Goal: Find specific page/section: Find specific page/section

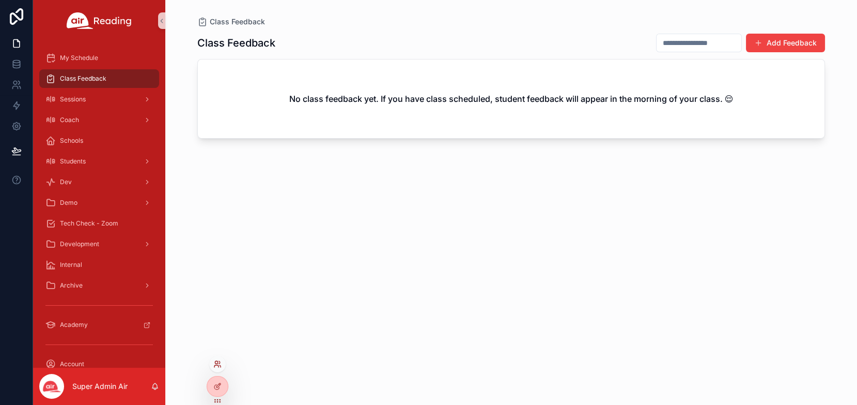
click at [216, 367] on icon at bounding box center [217, 364] width 8 height 8
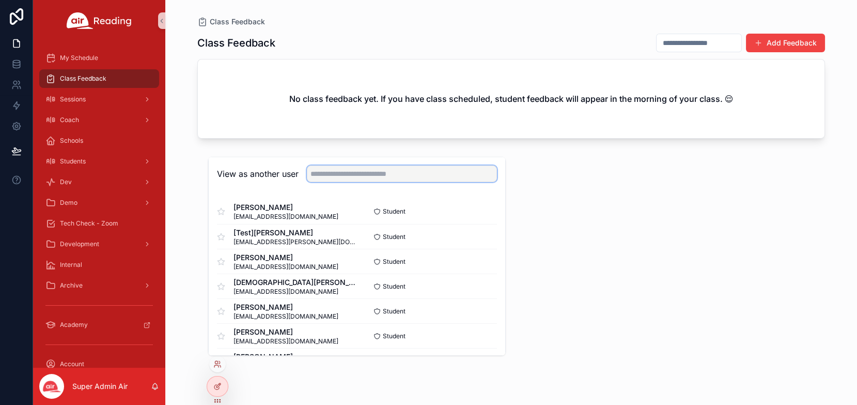
click at [343, 179] on input "text" at bounding box center [402, 173] width 190 height 17
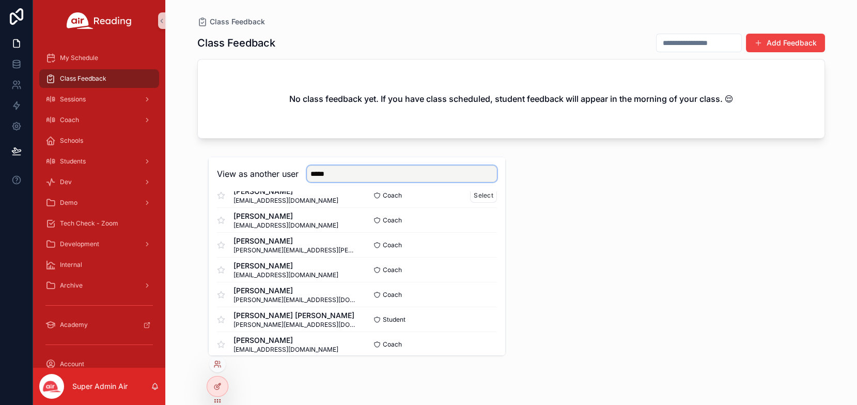
scroll to position [89, 0]
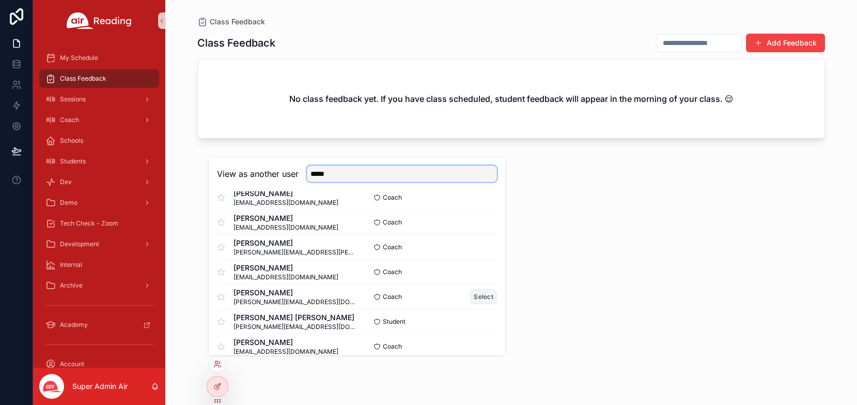
type input "*****"
click at [483, 295] on button "Select" at bounding box center [483, 296] width 27 height 15
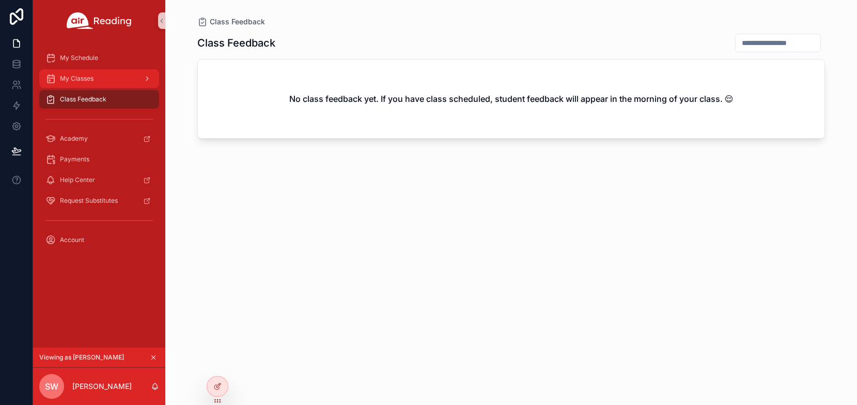
click at [107, 81] on div "My Classes" at bounding box center [98, 78] width 107 height 17
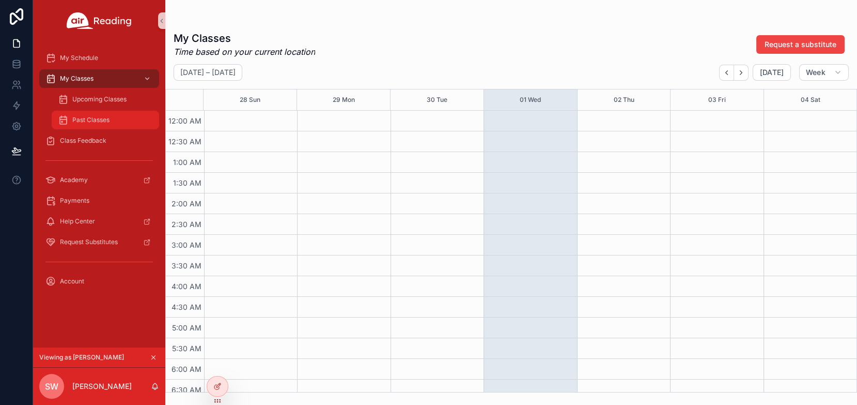
click at [113, 119] on div "Past Classes" at bounding box center [105, 120] width 95 height 17
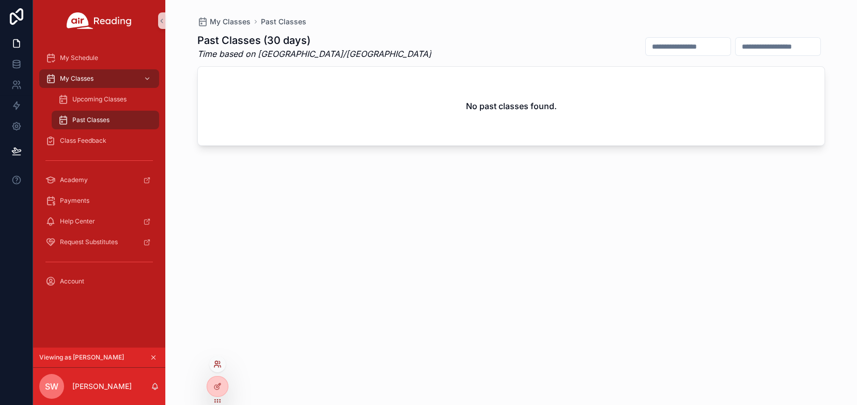
click at [217, 365] on icon at bounding box center [216, 366] width 4 height 2
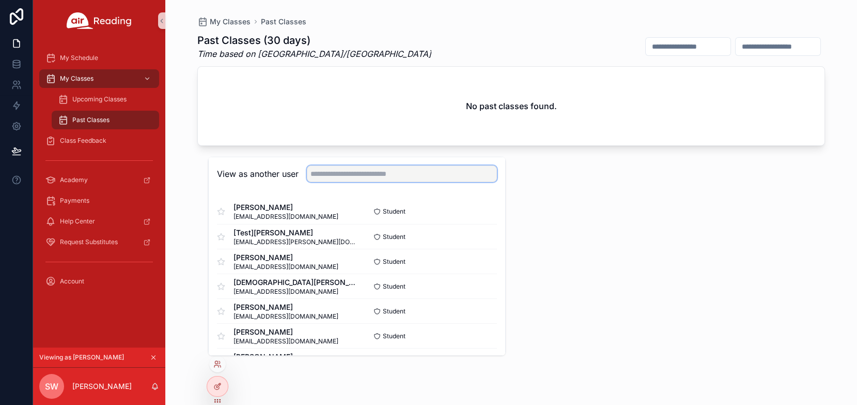
click at [352, 177] on input "text" at bounding box center [402, 173] width 190 height 17
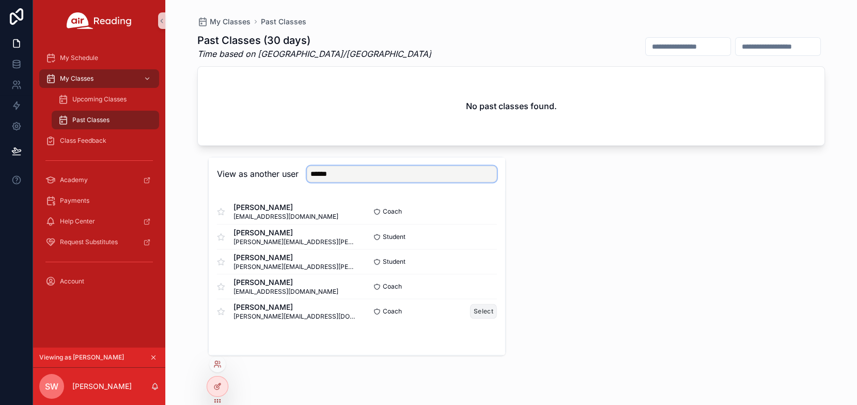
type input "******"
click at [489, 312] on button "Select" at bounding box center [483, 310] width 27 height 15
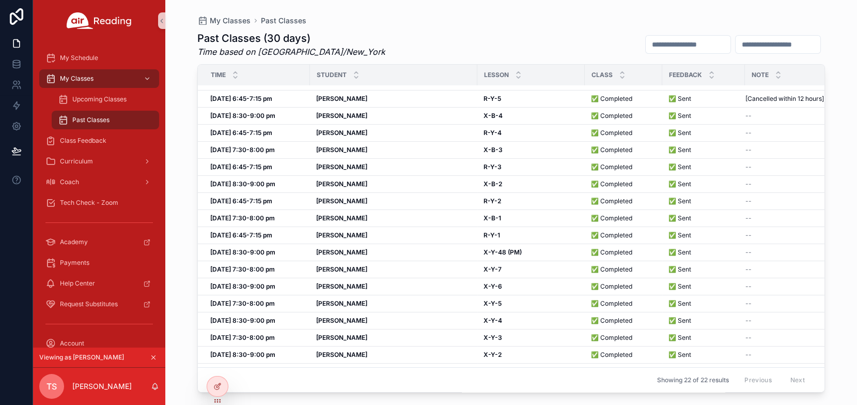
scroll to position [87, 0]
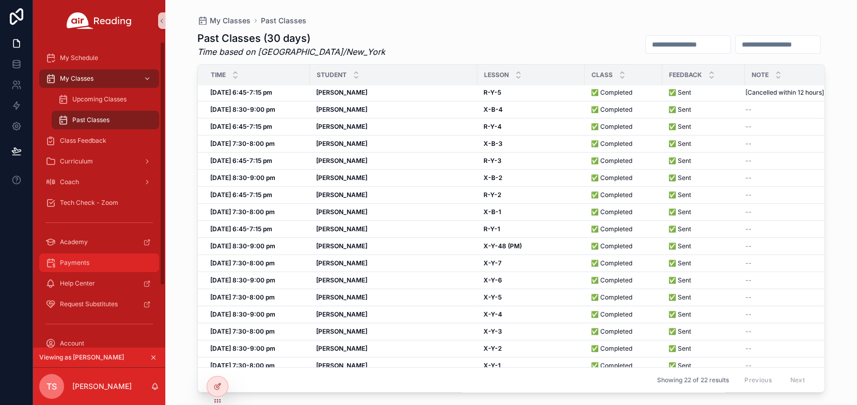
click at [85, 262] on span "Payments" at bounding box center [74, 262] width 29 height 8
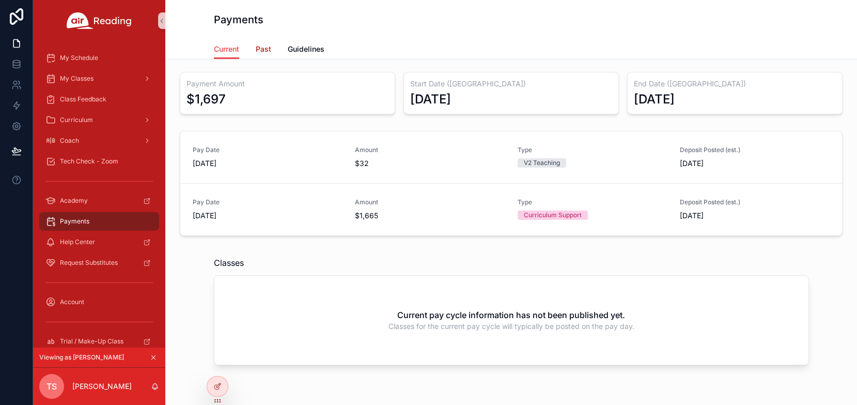
click at [266, 50] on span "Past" at bounding box center [264, 49] width 16 height 10
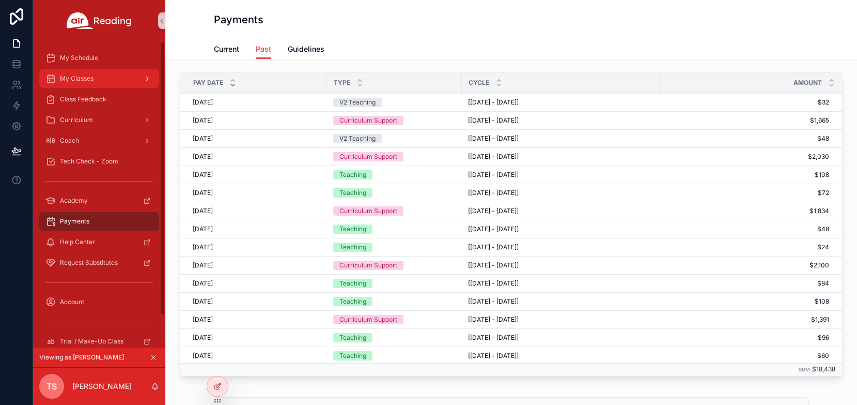
click at [129, 78] on div "My Classes" at bounding box center [98, 78] width 107 height 17
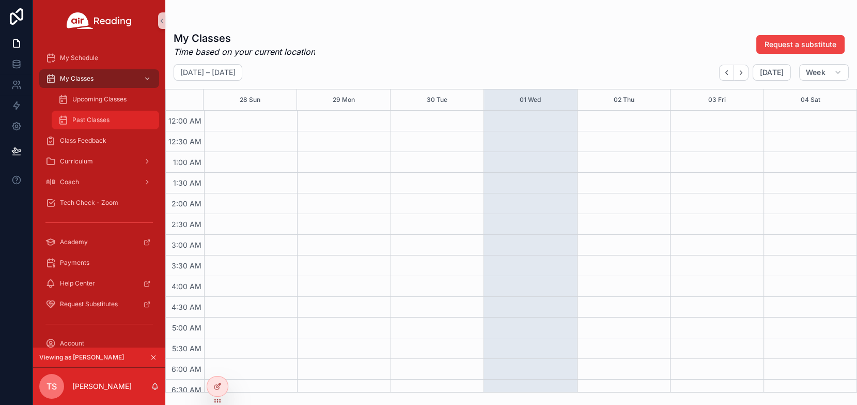
click at [107, 122] on span "Past Classes" at bounding box center [90, 120] width 37 height 8
